Goal: Task Accomplishment & Management: Manage account settings

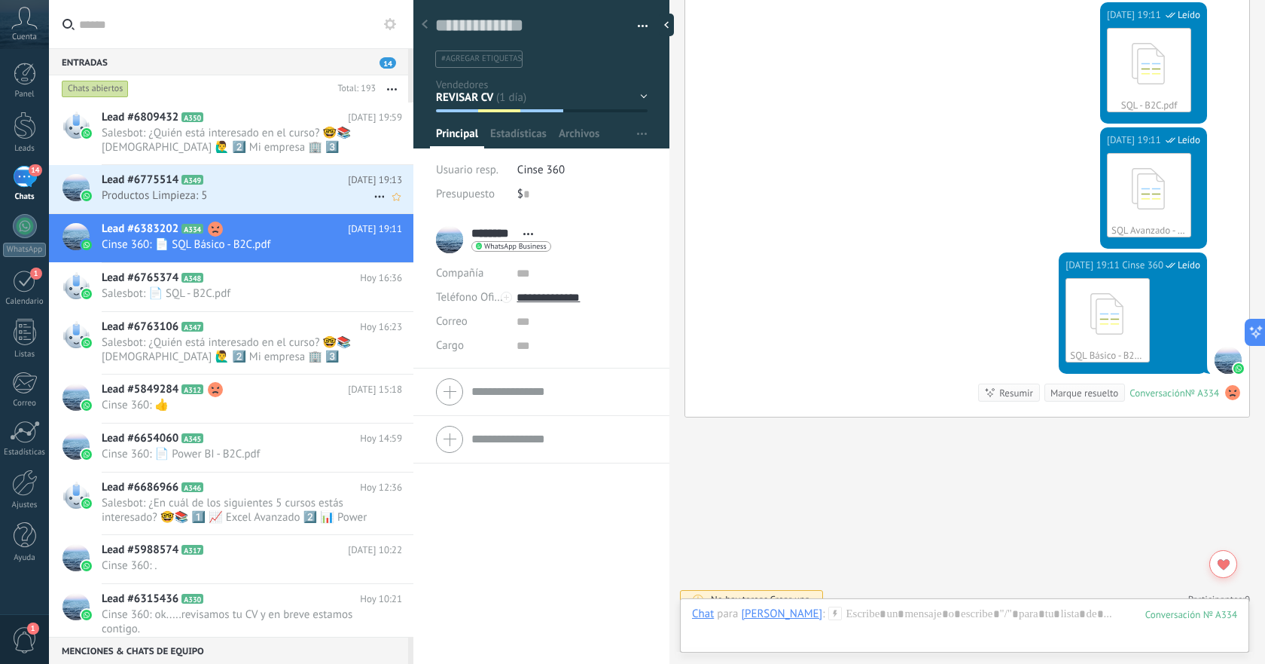
click at [253, 197] on span "Productos Limpieza: 5" at bounding box center [238, 195] width 272 height 14
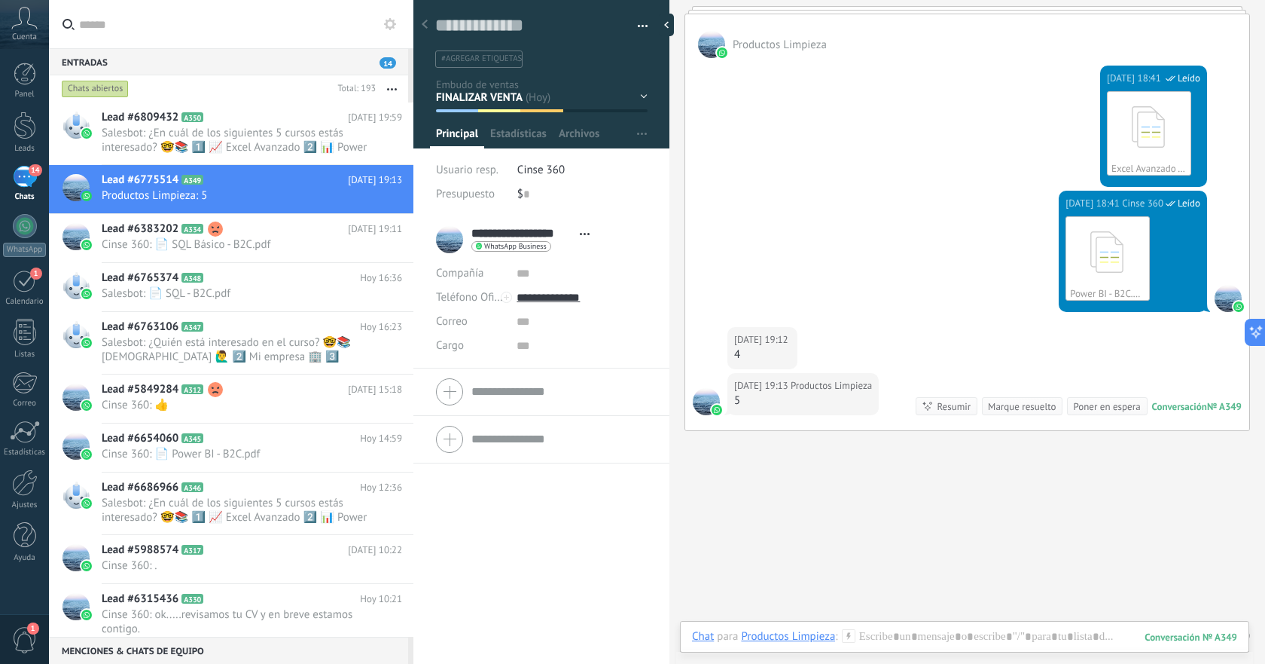
scroll to position [1534, 0]
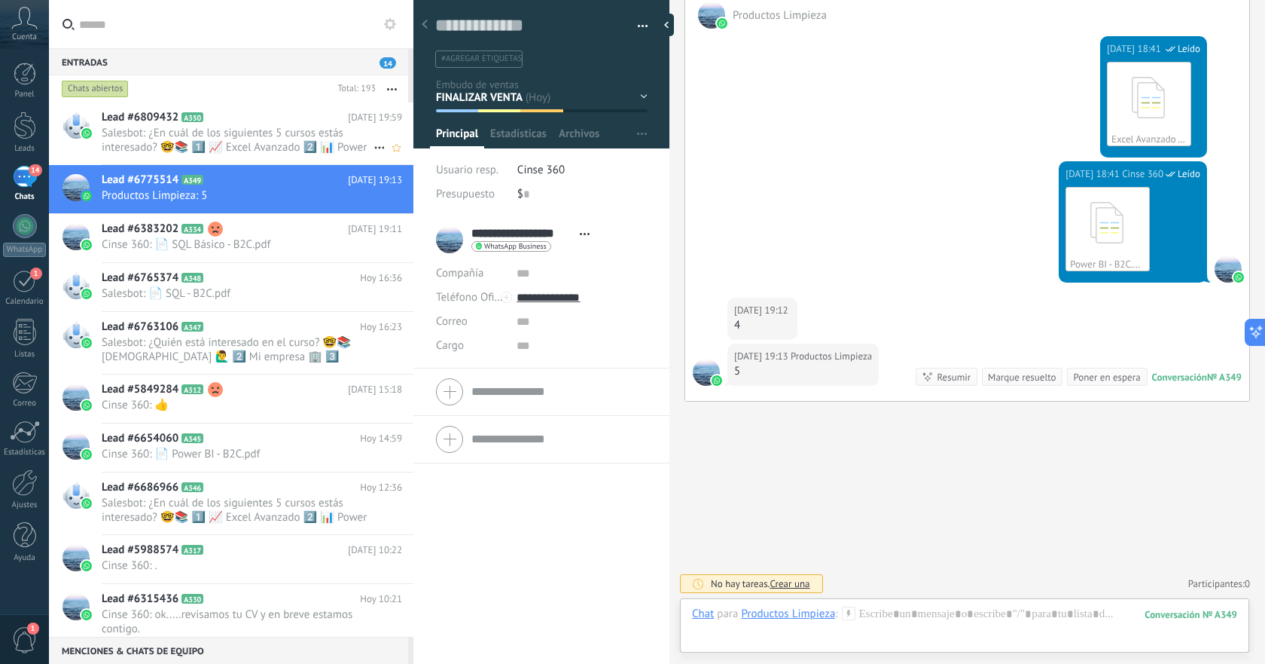
click at [301, 133] on span "Salesbot: ¿En cuál de los siguientes 5 cursos estás interesado? 🤓📚 1️⃣ 📈 Excel …" at bounding box center [238, 140] width 272 height 29
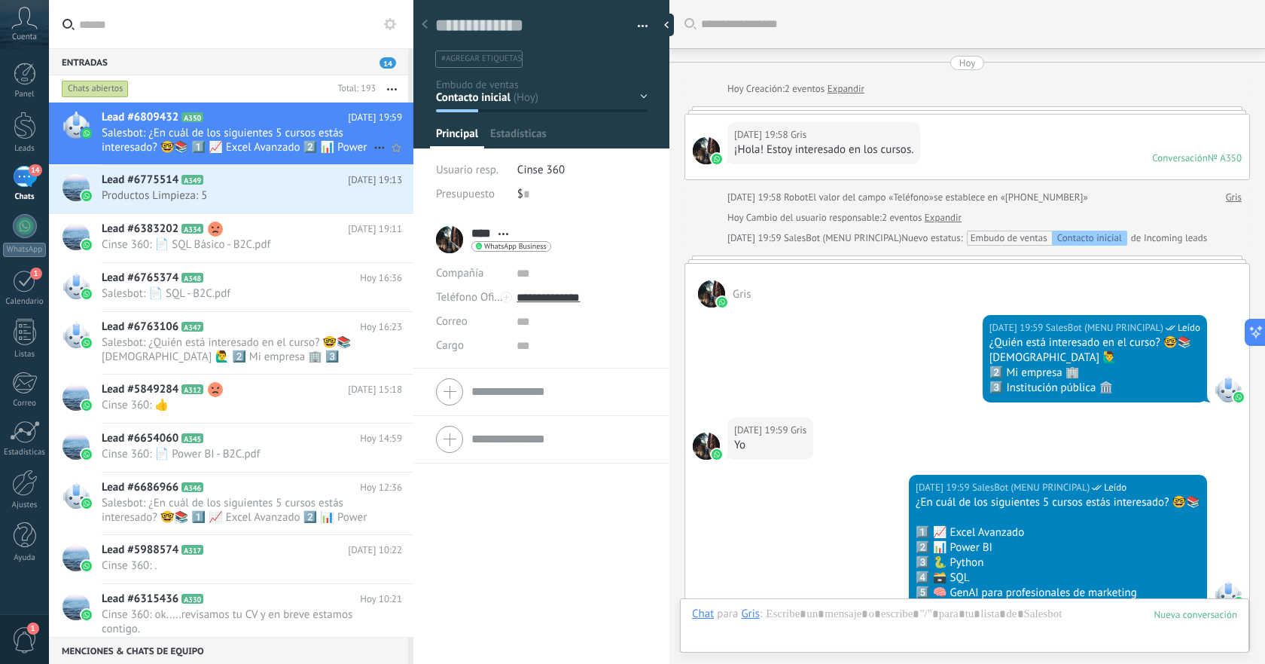
scroll to position [249, 0]
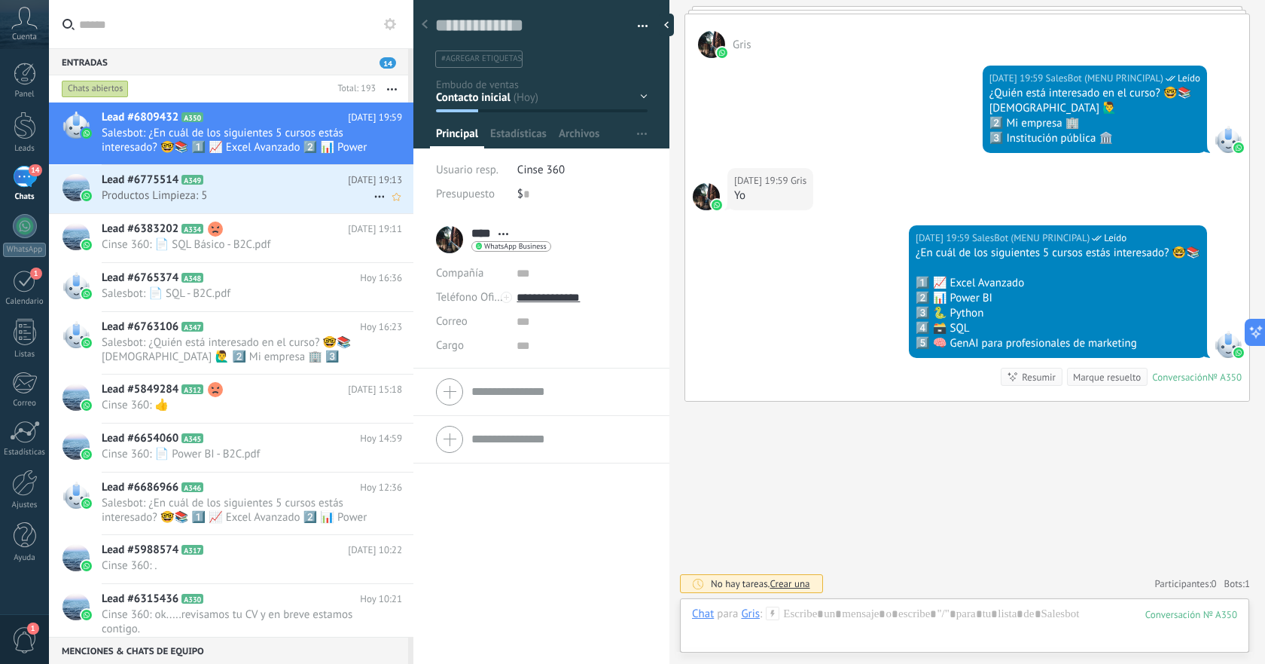
click at [282, 190] on span "Productos Limpieza: 5" at bounding box center [238, 195] width 272 height 14
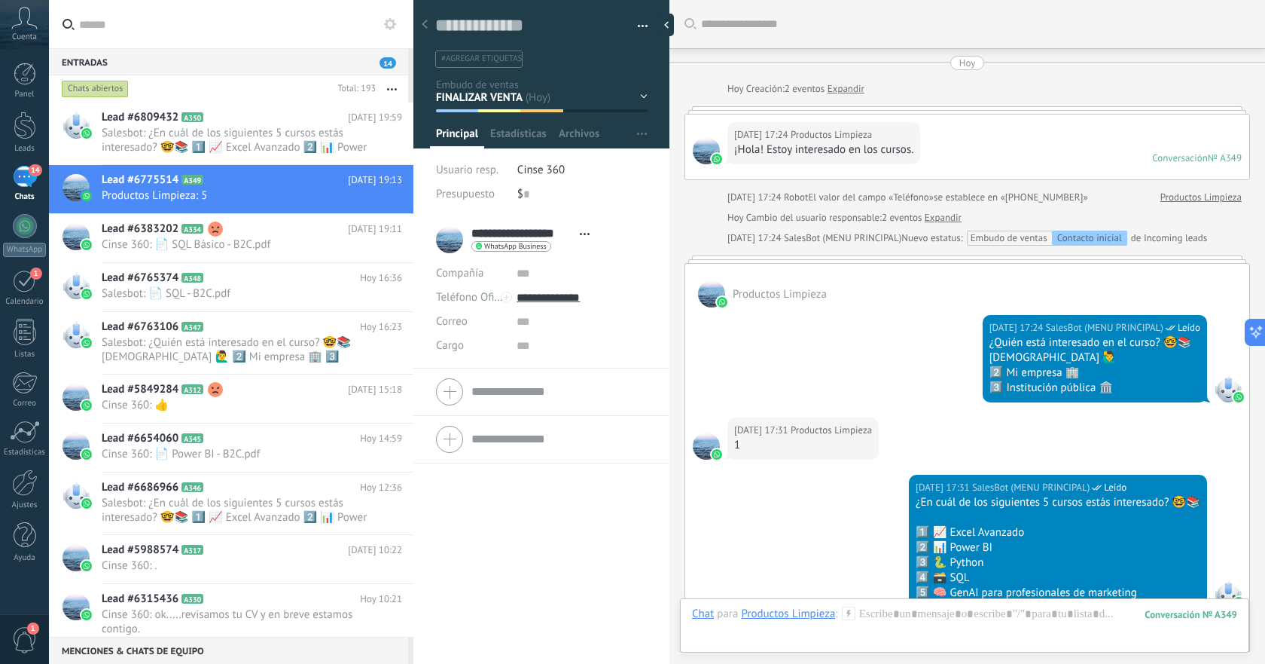
scroll to position [1534, 0]
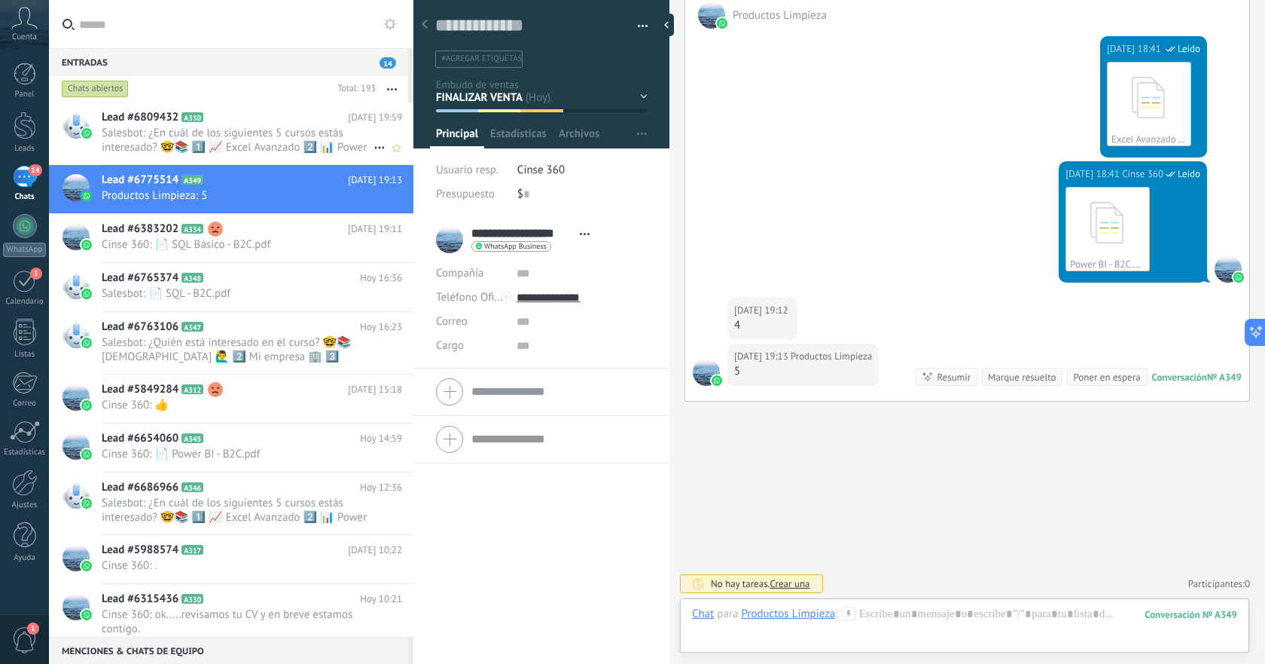
click at [332, 139] on span "Salesbot: ¿En cuál de los siguientes 5 cursos estás interesado? 🤓📚 1️⃣ 📈 Excel …" at bounding box center [238, 140] width 272 height 29
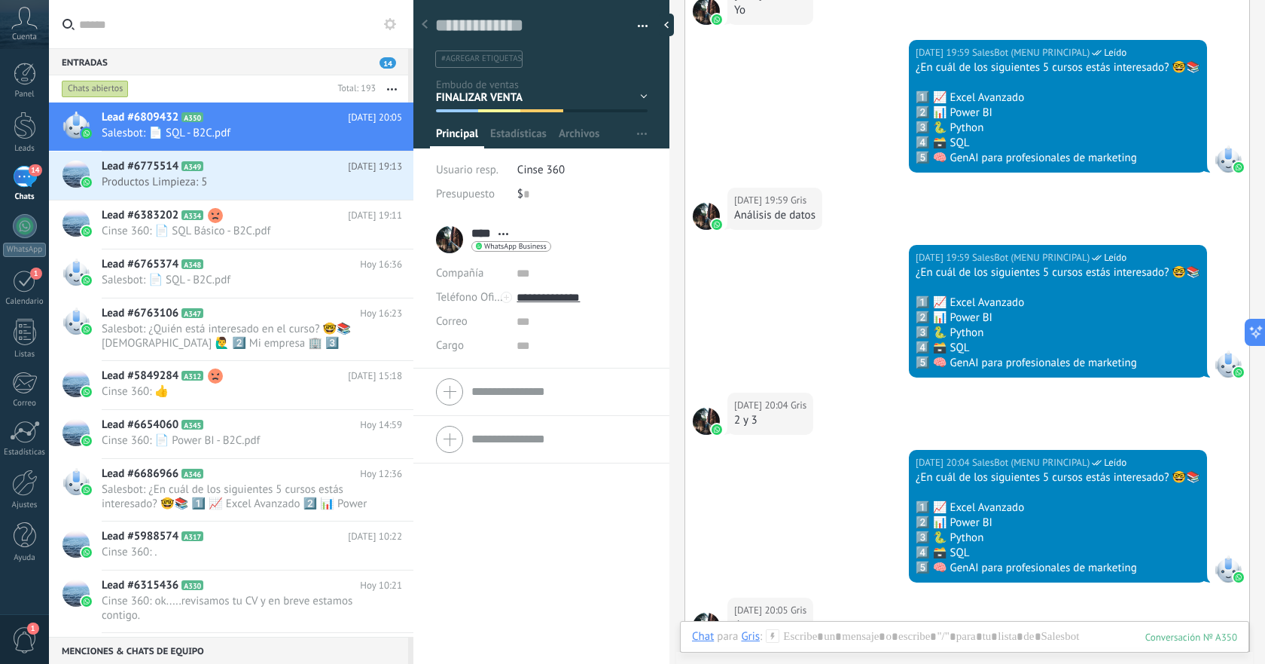
scroll to position [1057, 0]
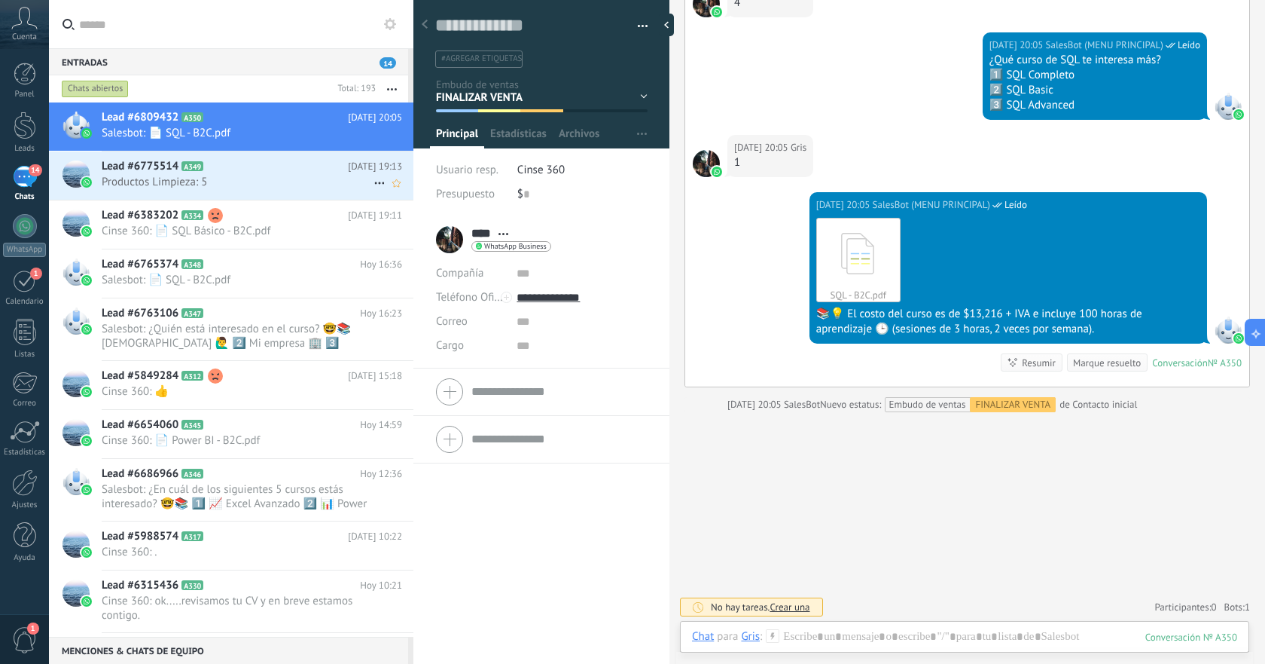
click at [322, 191] on div "Lead #6775514 A349 [DATE] 19:13 Productos Limpieza: 5" at bounding box center [258, 174] width 312 height 47
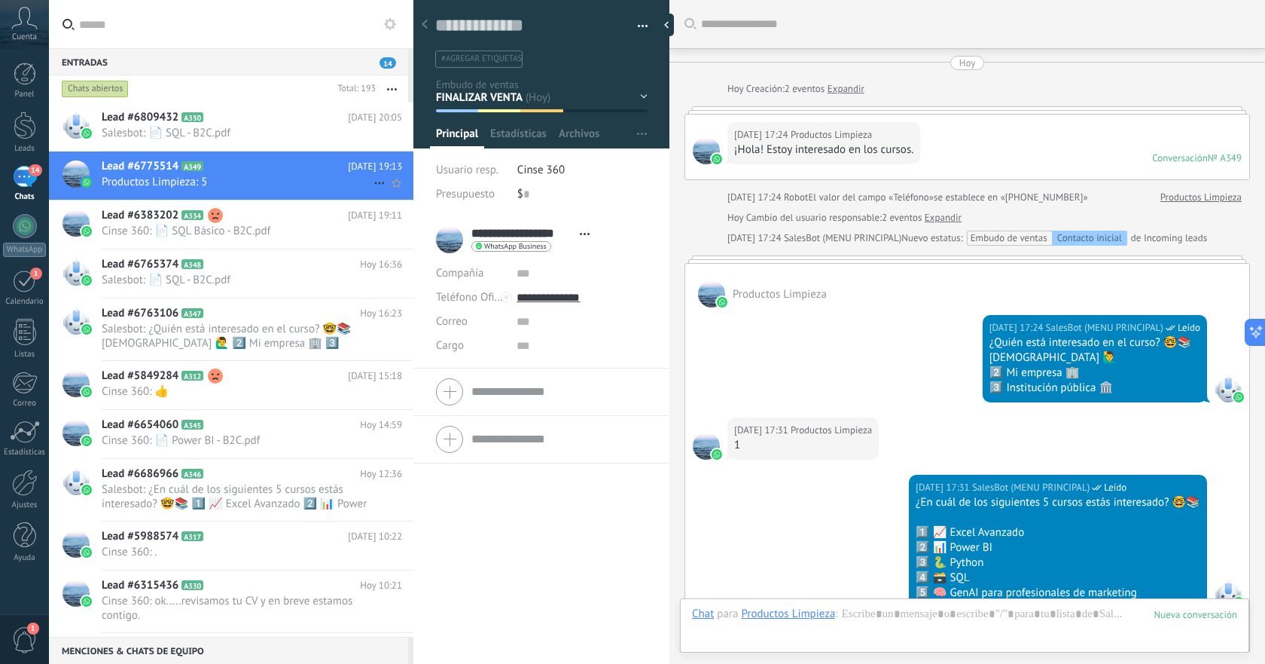
scroll to position [1534, 0]
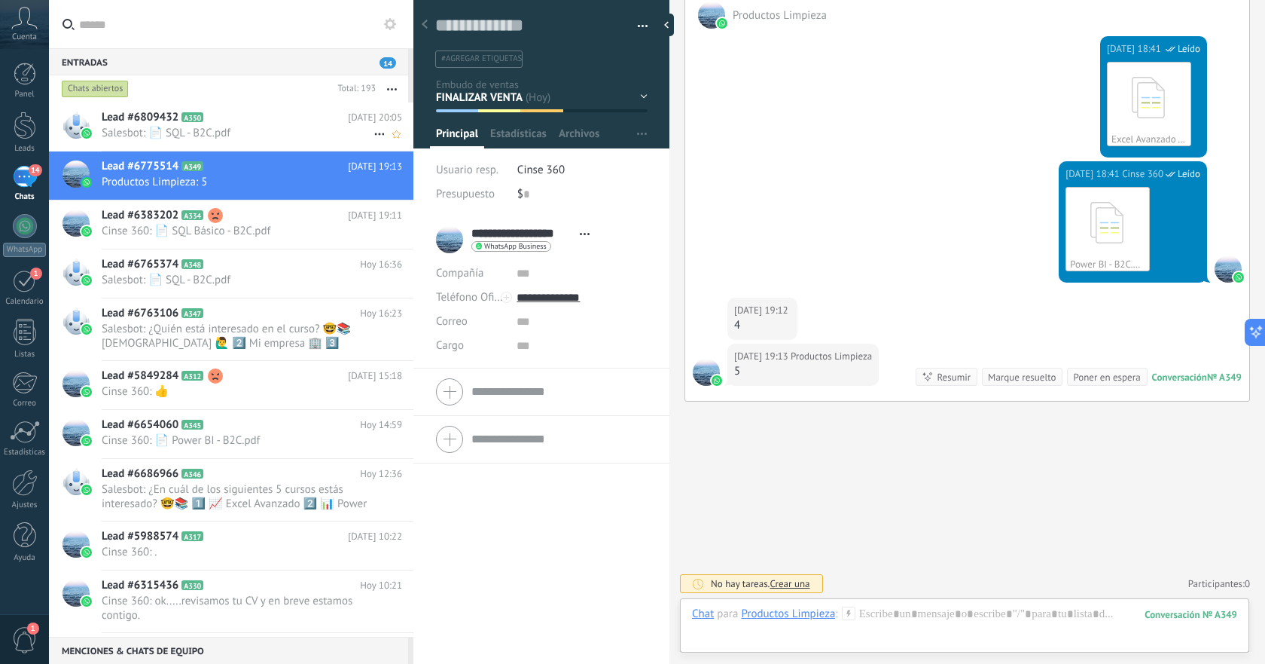
click at [316, 132] on span "Salesbot: 📄 SQL - B2C.pdf" at bounding box center [238, 133] width 272 height 14
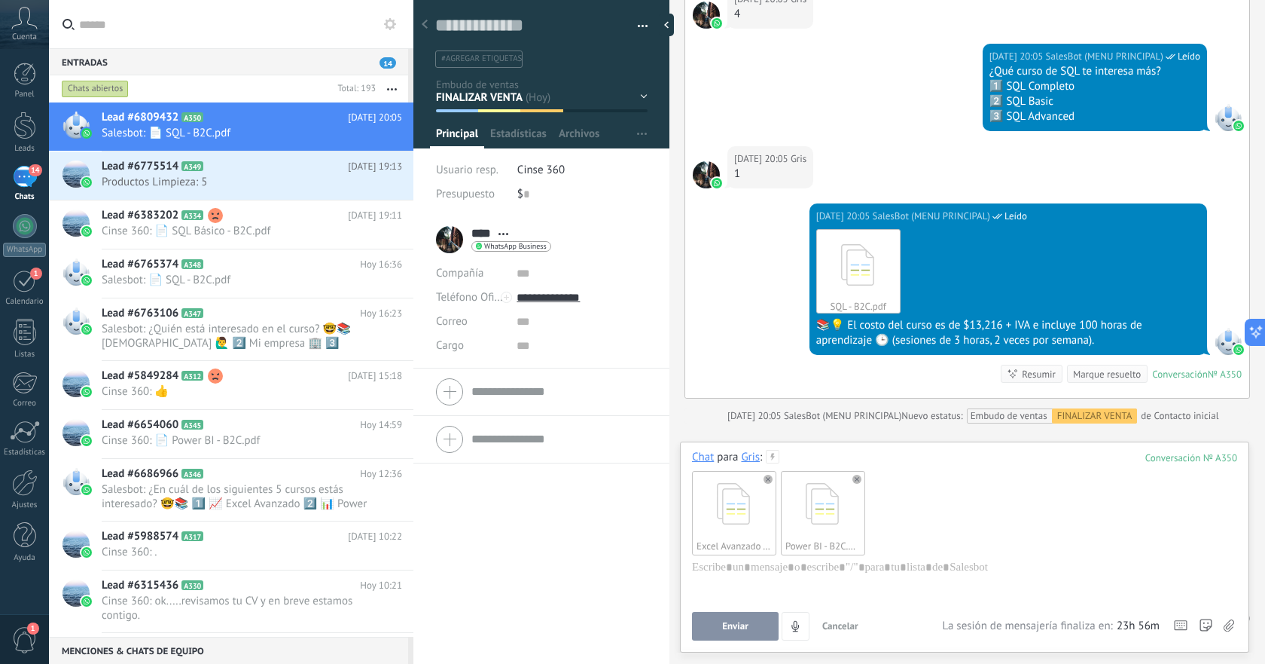
scroll to position [955, 0]
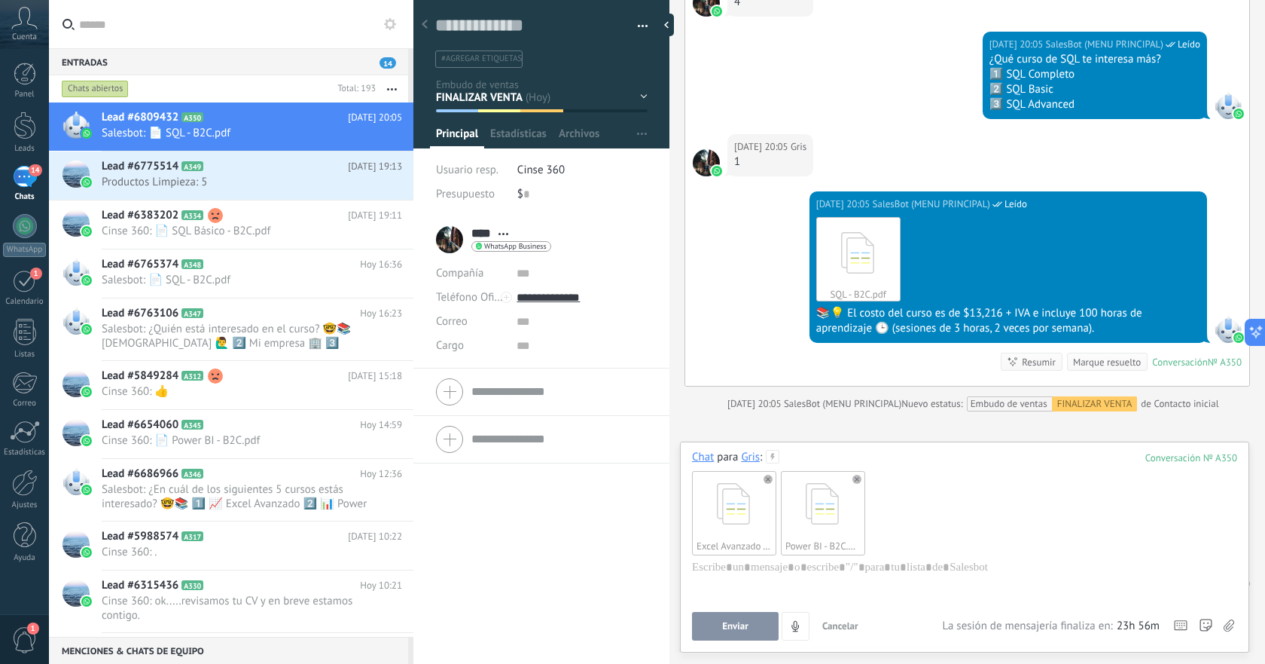
click at [966, 519] on div "Excel Avanzado - B2C.pdf Power BI - B2C.pdf" at bounding box center [964, 512] width 545 height 95
click at [728, 618] on button "Enviar" at bounding box center [735, 626] width 87 height 29
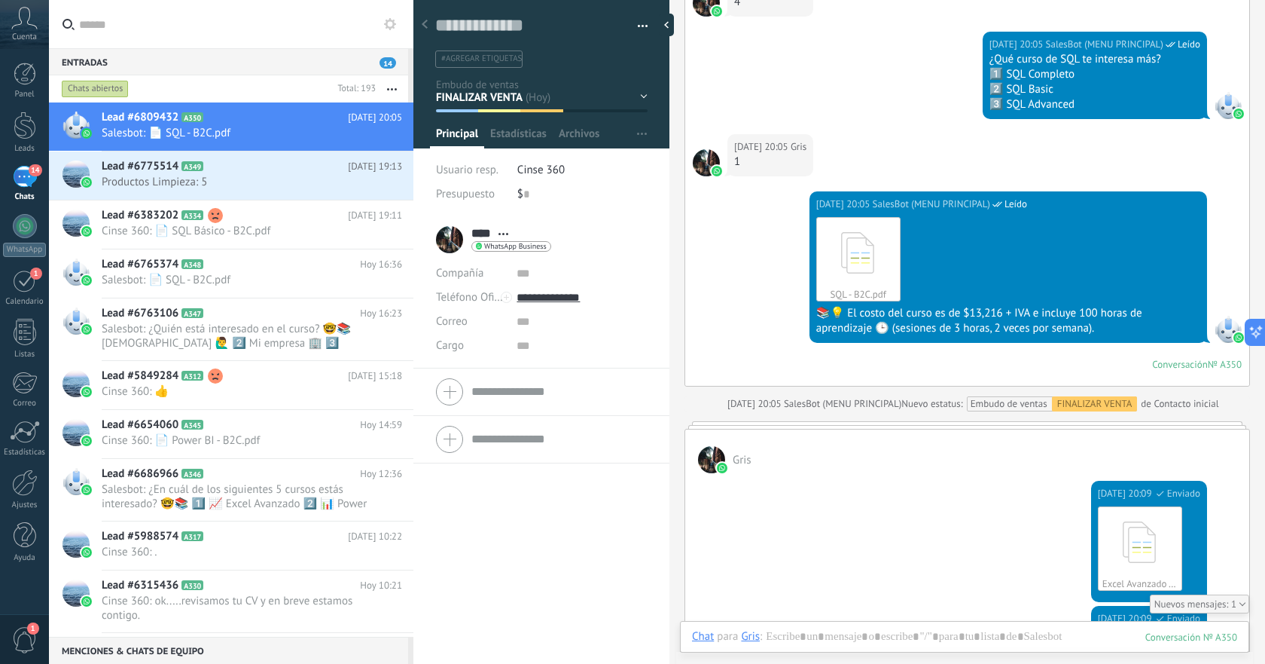
scroll to position [1212, 0]
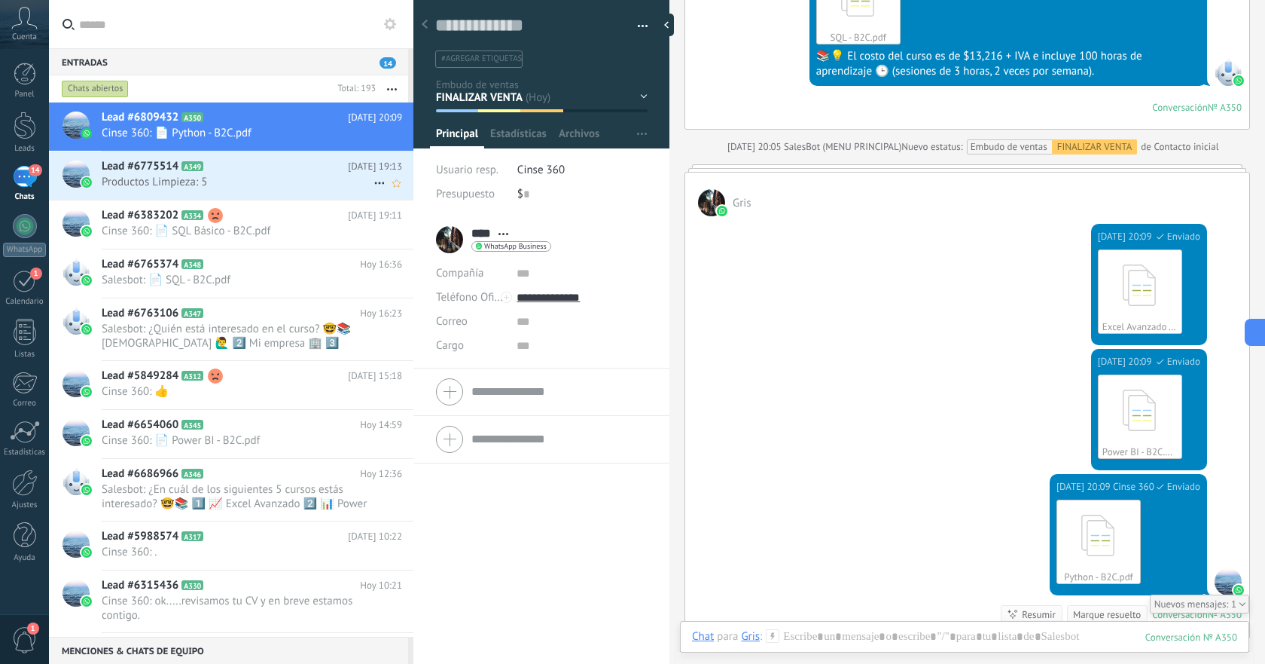
click at [322, 191] on div "Lead #6775514 A349 [DATE] 19:13 Productos Limpieza: 5" at bounding box center [258, 174] width 312 height 47
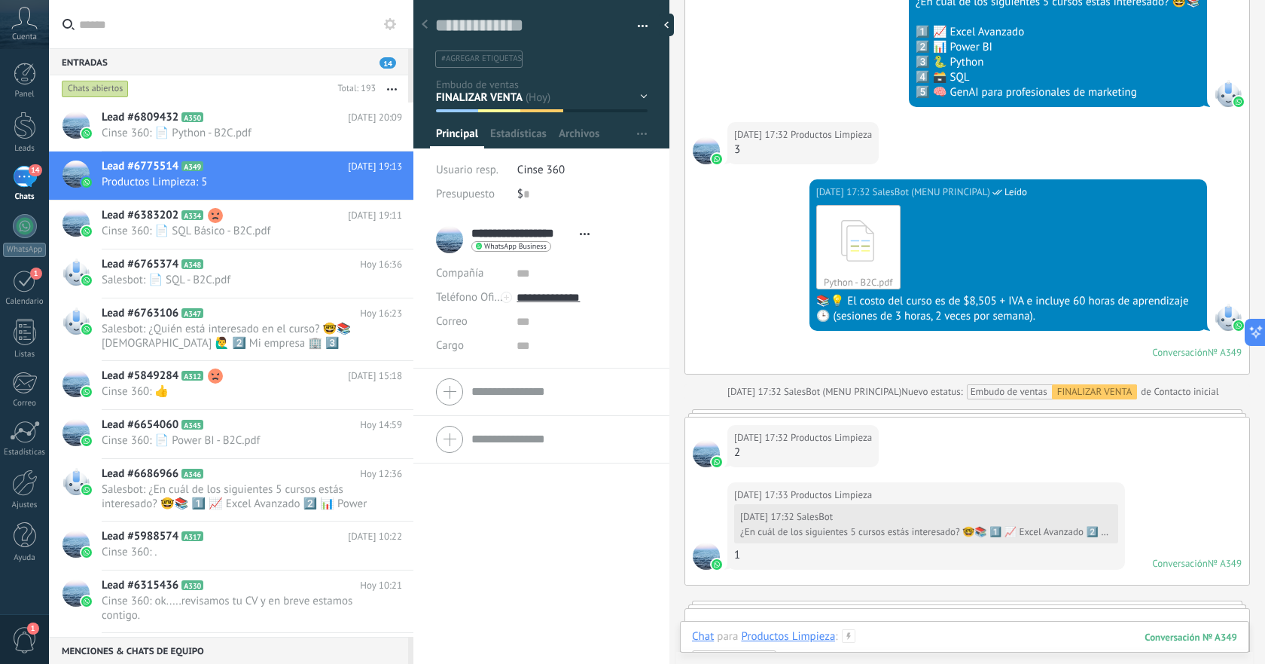
scroll to position [1534, 0]
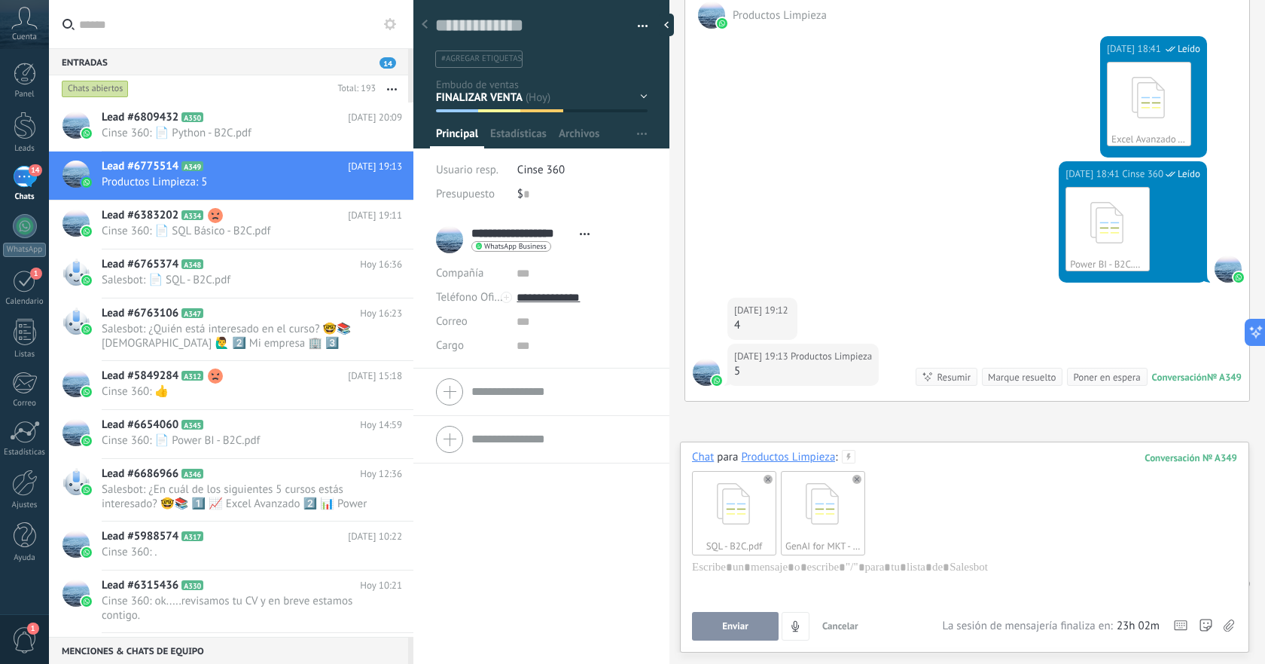
click at [746, 631] on span "Enviar" at bounding box center [735, 626] width 26 height 11
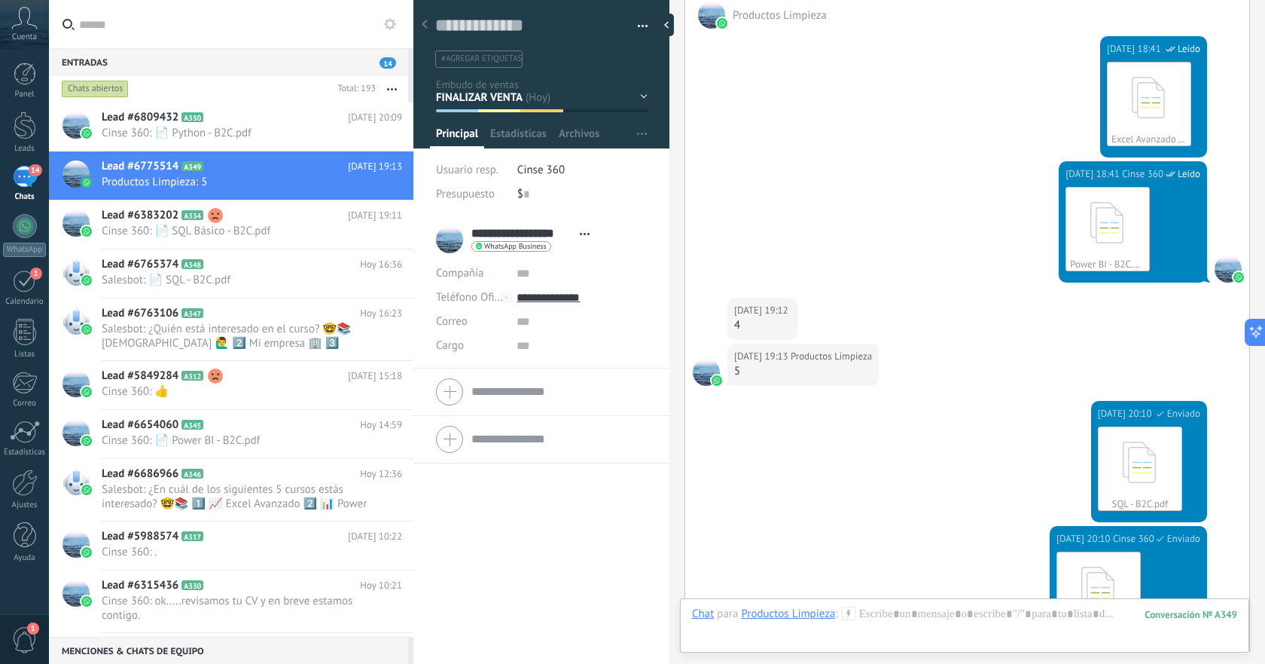
scroll to position [1823, 0]
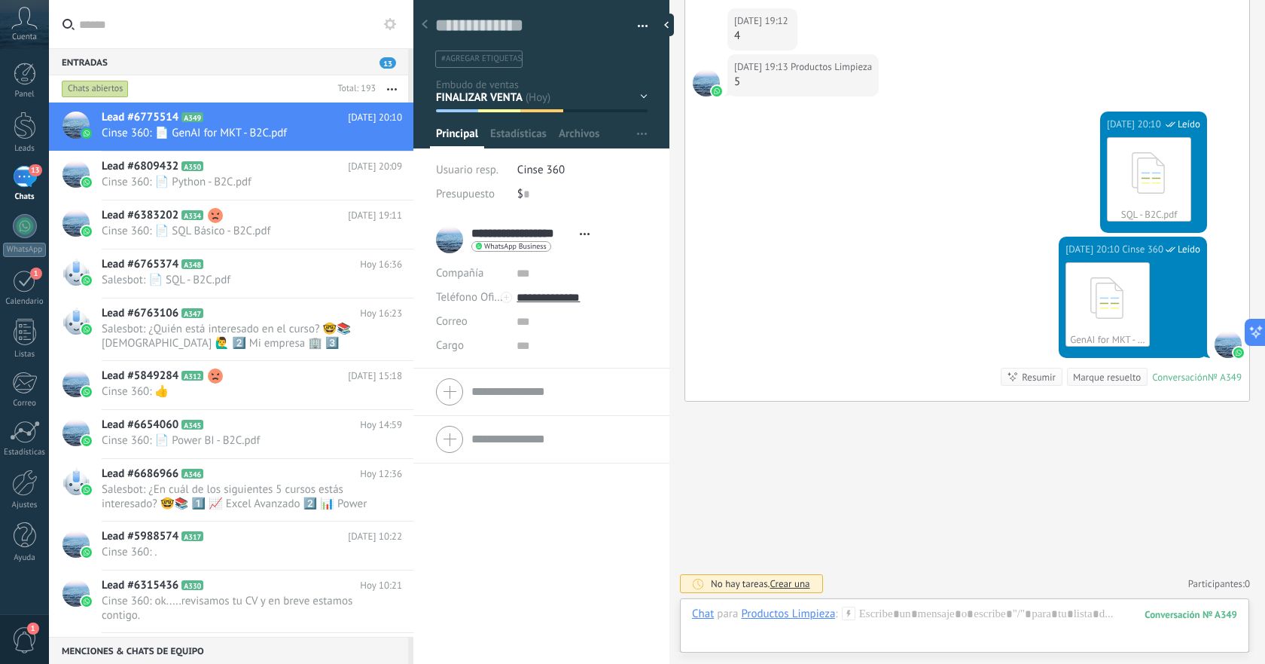
click at [32, 188] on div "13" at bounding box center [25, 177] width 24 height 22
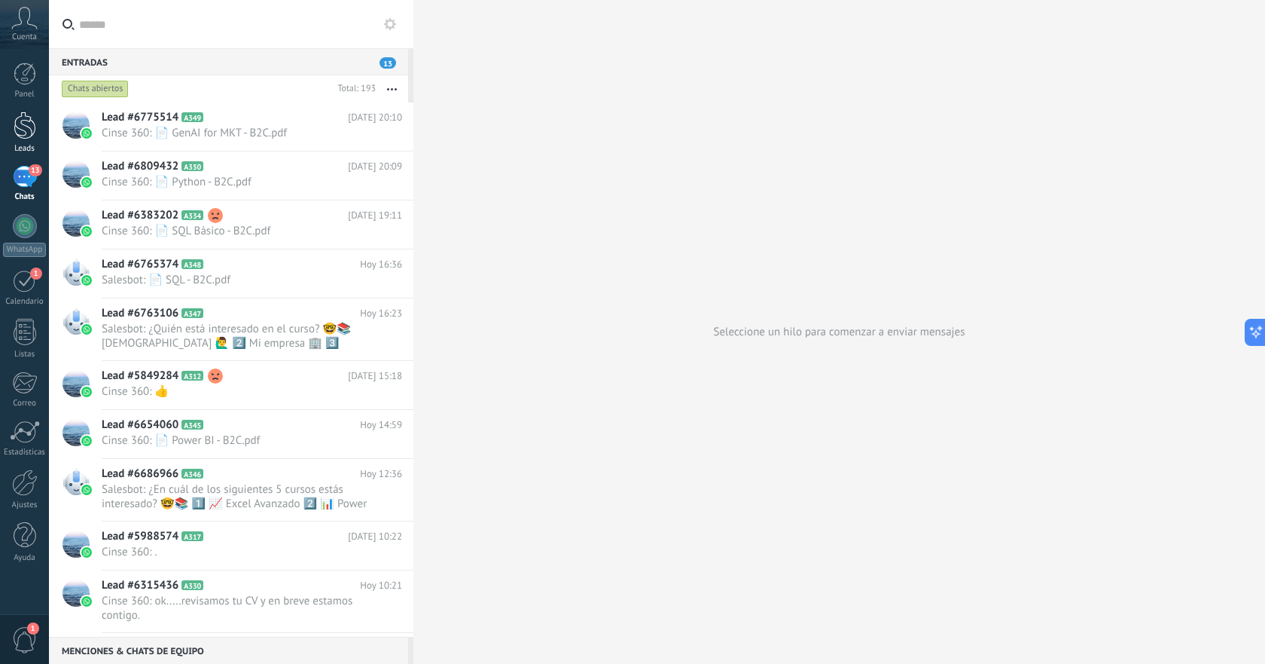
click at [26, 123] on div at bounding box center [25, 125] width 23 height 28
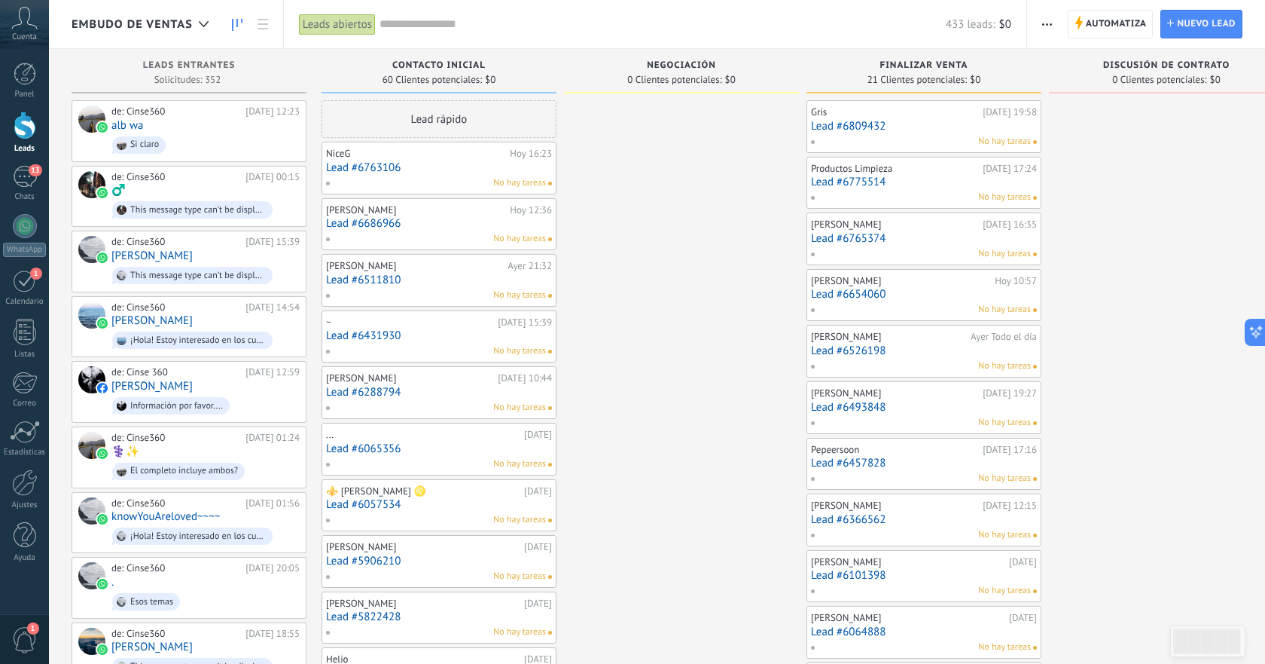
click at [935, 129] on link "Lead #6809432" at bounding box center [924, 126] width 226 height 13
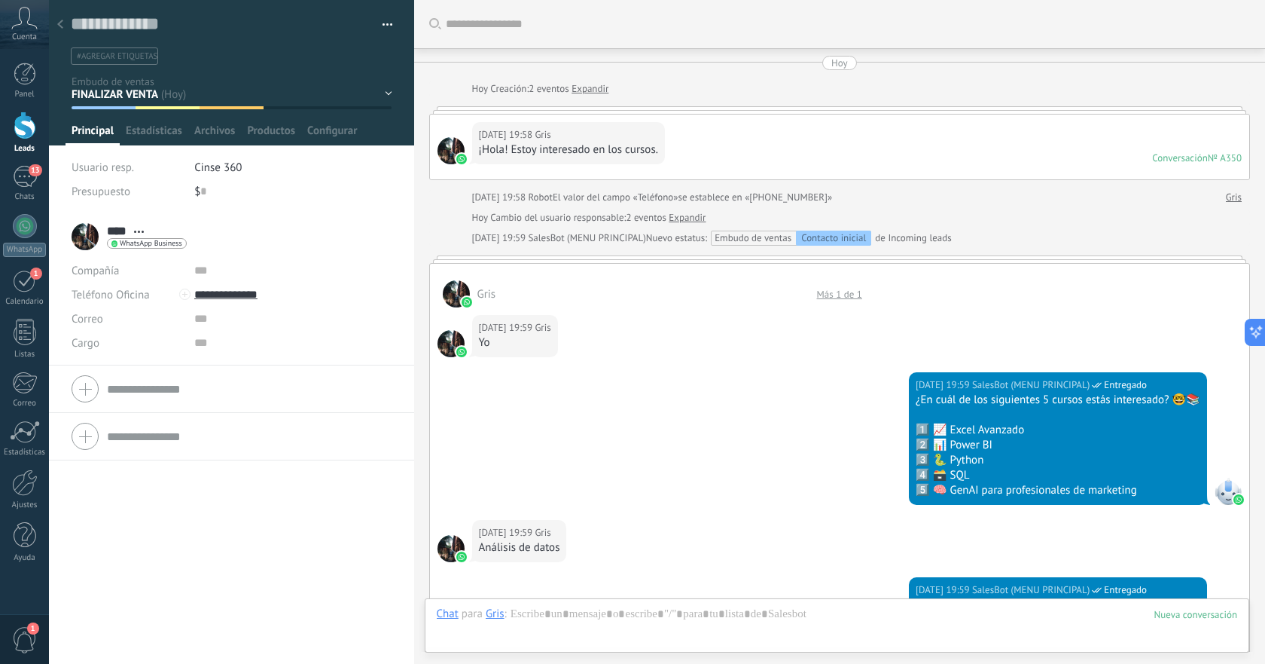
scroll to position [1449, 0]
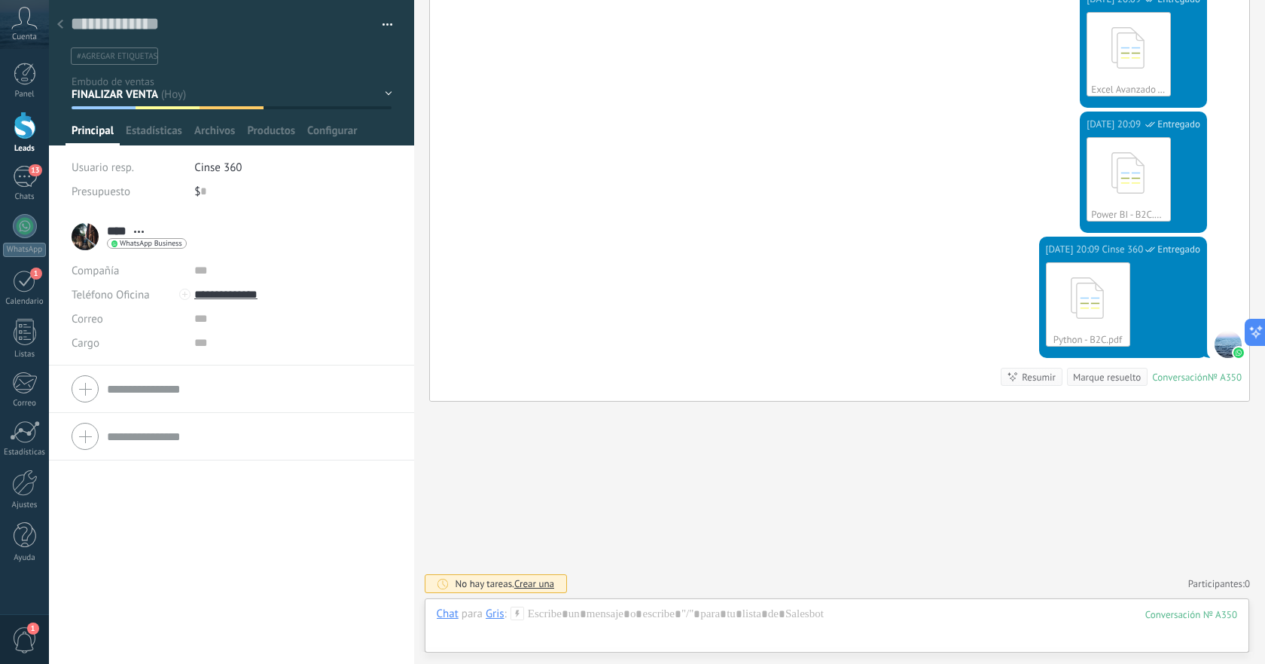
click at [61, 25] on icon at bounding box center [60, 24] width 6 height 9
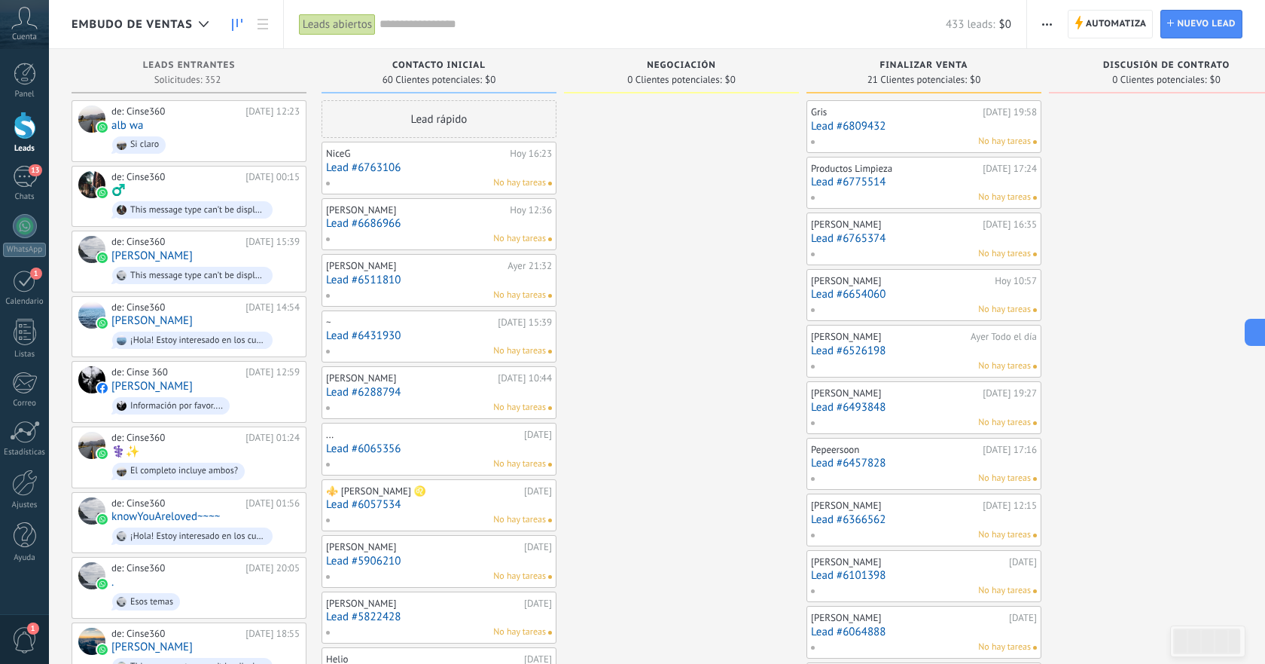
click at [928, 179] on link "Lead #6775514" at bounding box center [924, 181] width 226 height 13
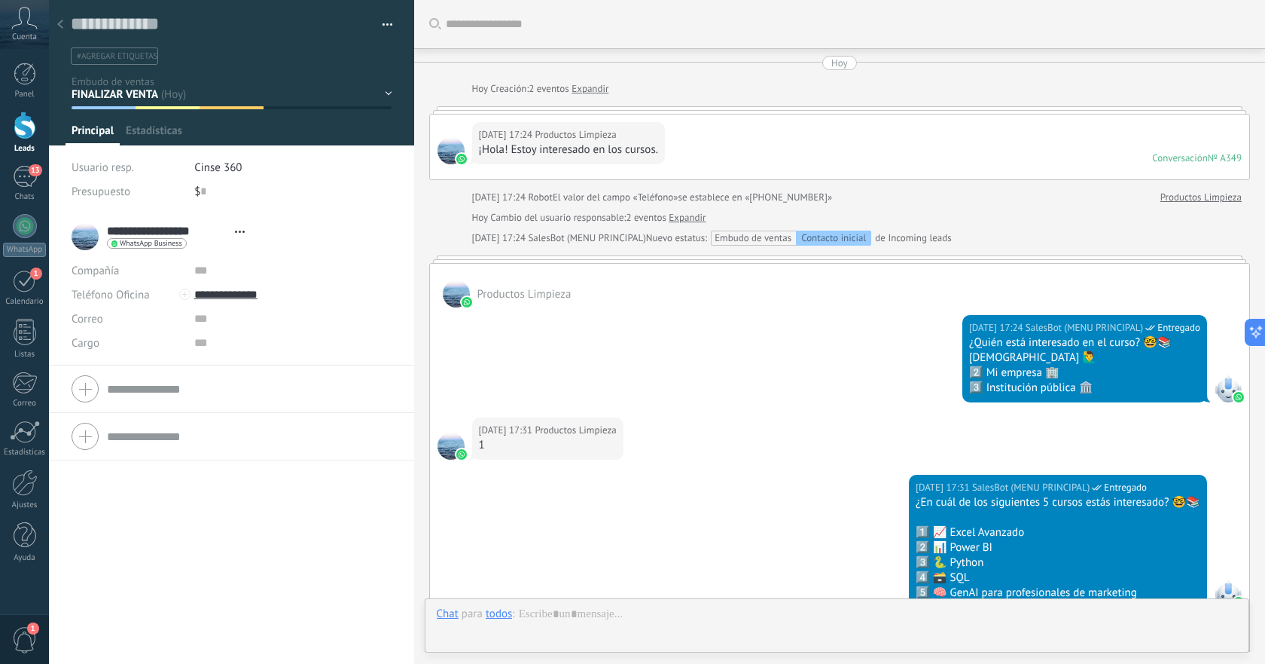
type textarea "**********"
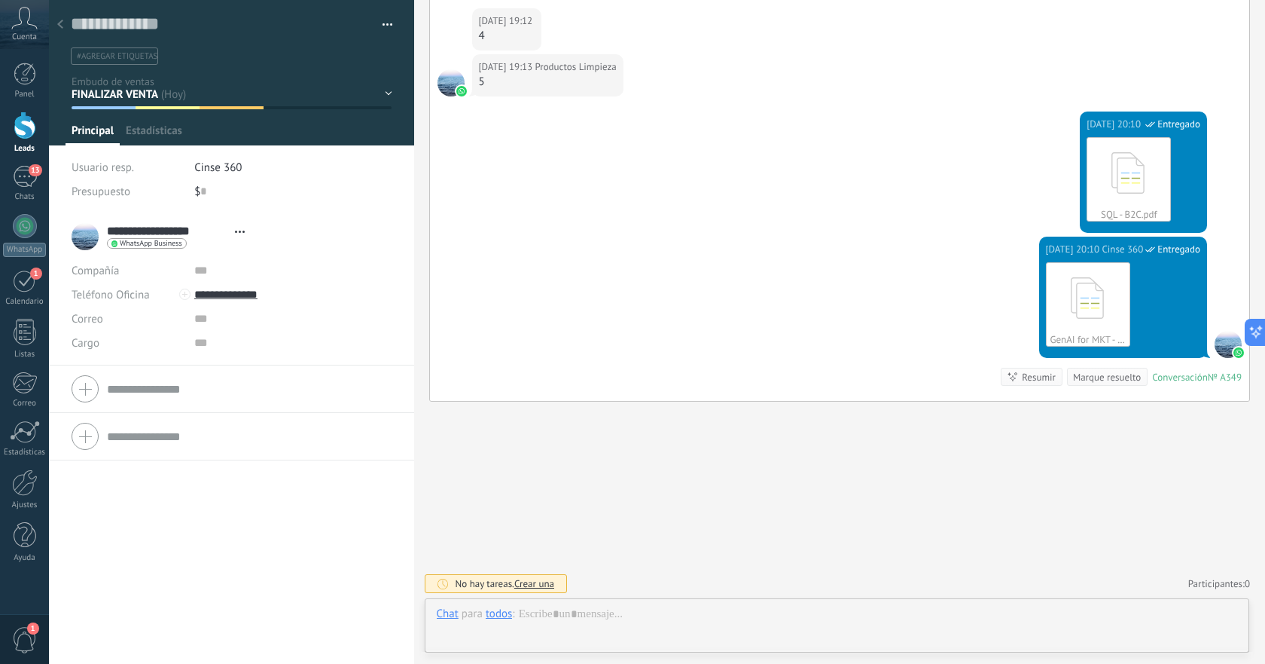
scroll to position [23, 0]
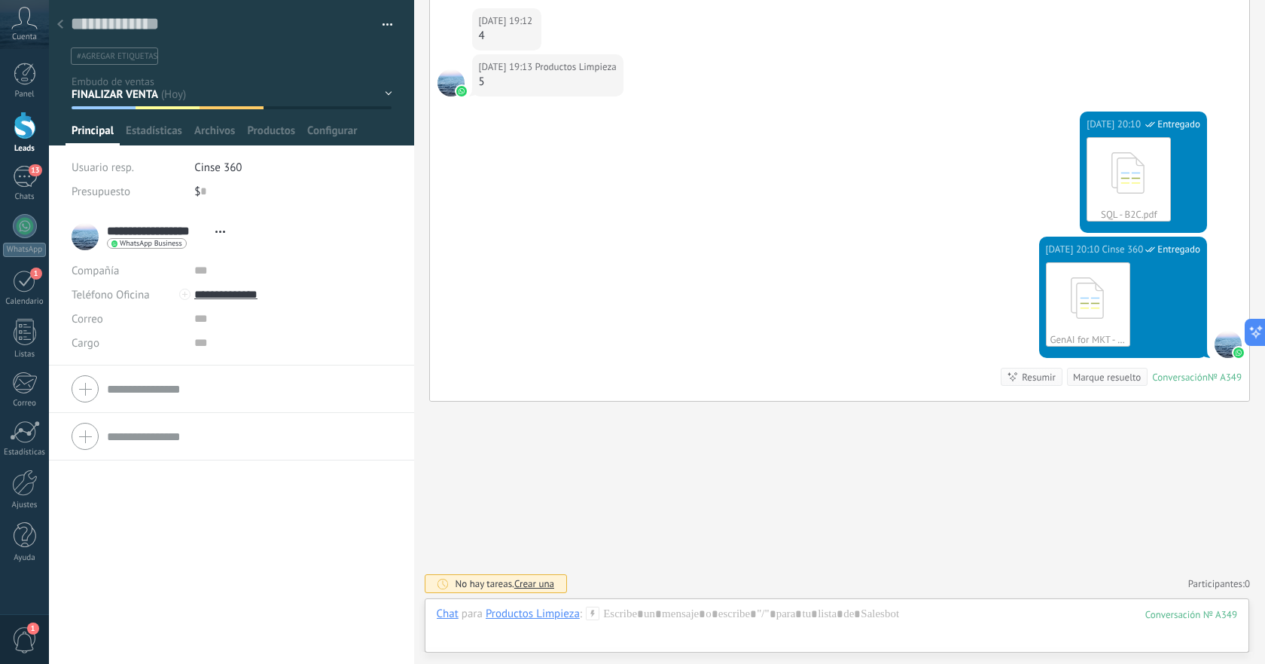
click at [62, 27] on use at bounding box center [60, 24] width 6 height 9
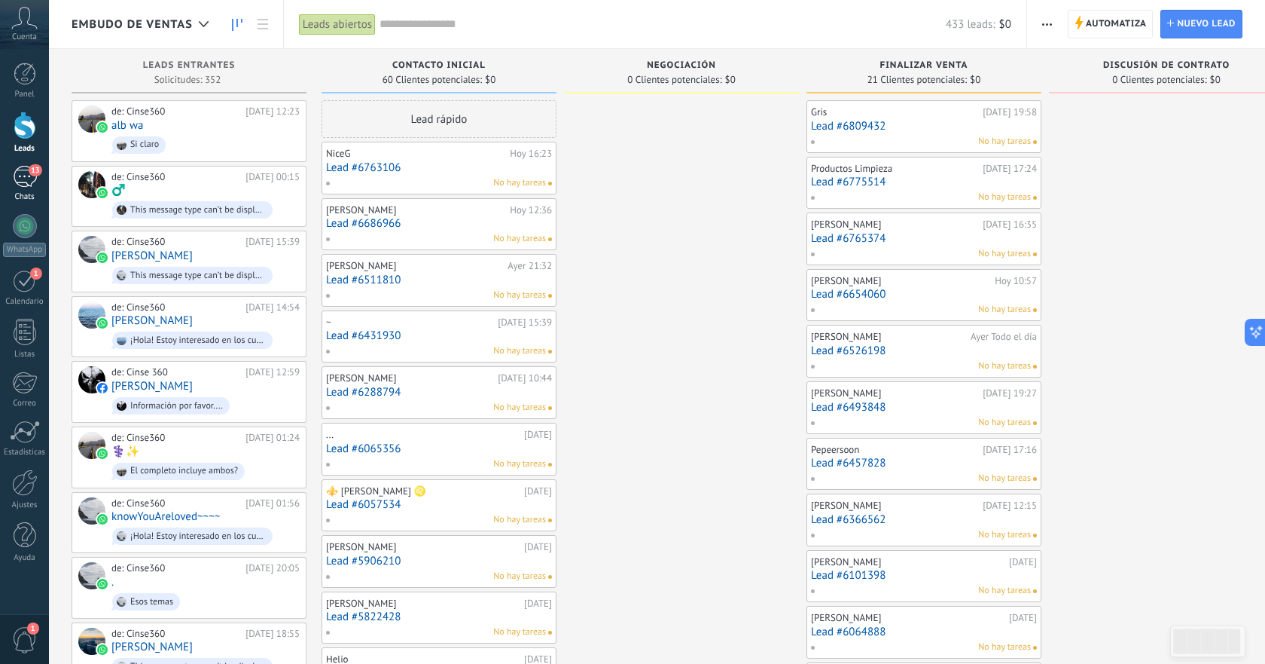
click at [29, 185] on div "13" at bounding box center [25, 177] width 24 height 22
